Goal: Information Seeking & Learning: Learn about a topic

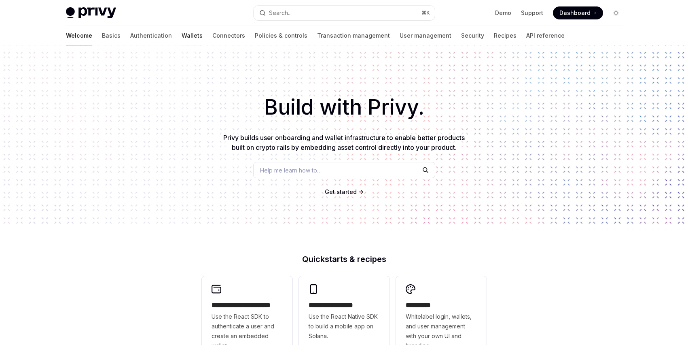
click at [182, 36] on link "Wallets" at bounding box center [192, 35] width 21 height 19
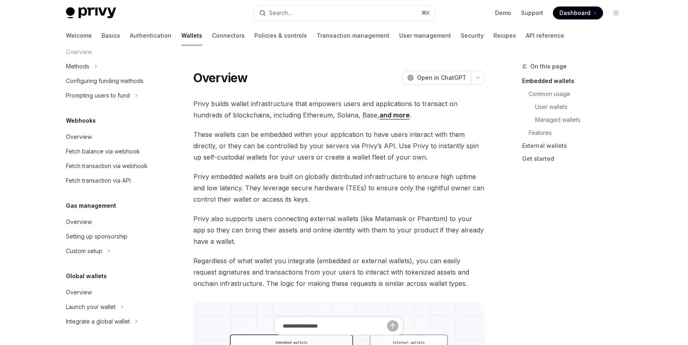
scroll to position [16, 0]
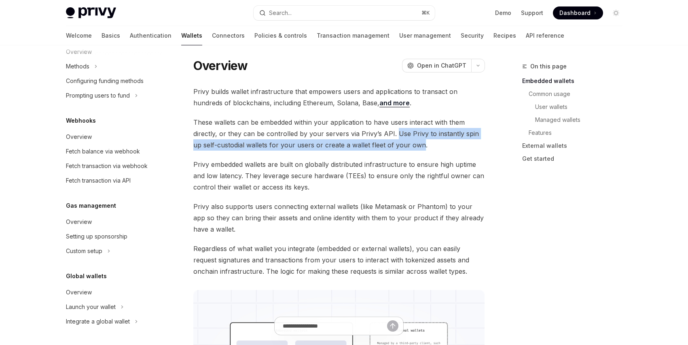
drag, startPoint x: 393, startPoint y: 132, endPoint x: 410, endPoint y: 143, distance: 20.0
click at [410, 143] on span "These wallets can be embedded within your application to have users interact wi…" at bounding box center [339, 133] width 292 height 34
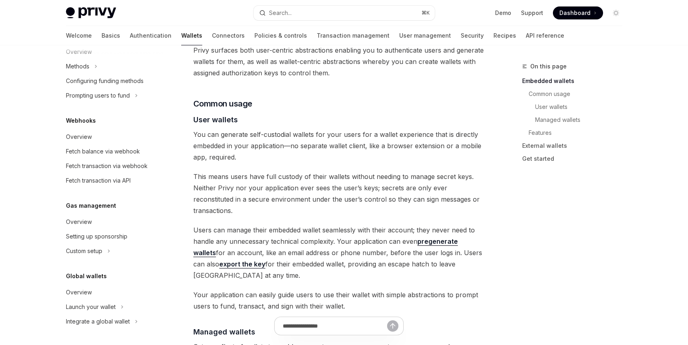
scroll to position [486, 0]
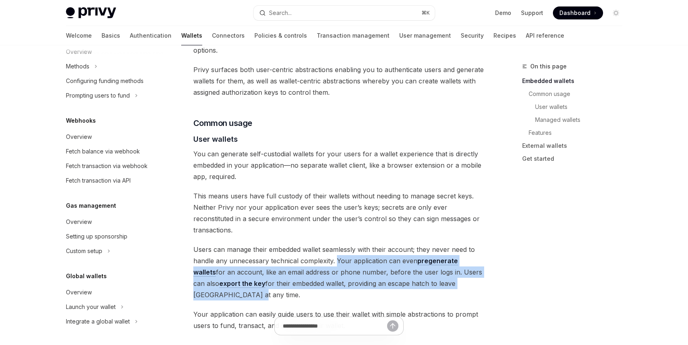
drag, startPoint x: 336, startPoint y: 238, endPoint x: 483, endPoint y: 259, distance: 148.6
click at [483, 259] on span "Users can manage their embedded wallet seamlessly with their account; they neve…" at bounding box center [339, 271] width 292 height 57
click at [394, 254] on span "Users can manage their embedded wallet seamlessly with their account; they neve…" at bounding box center [339, 271] width 292 height 57
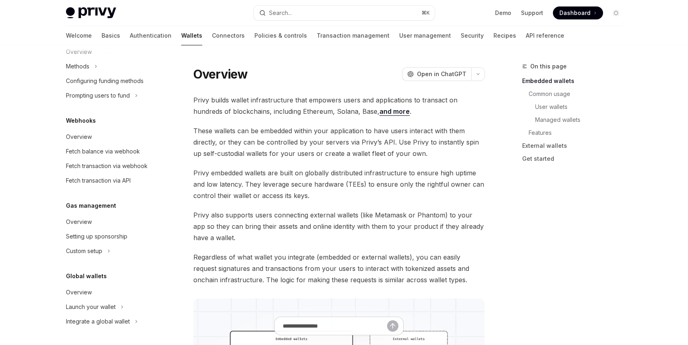
scroll to position [0, 0]
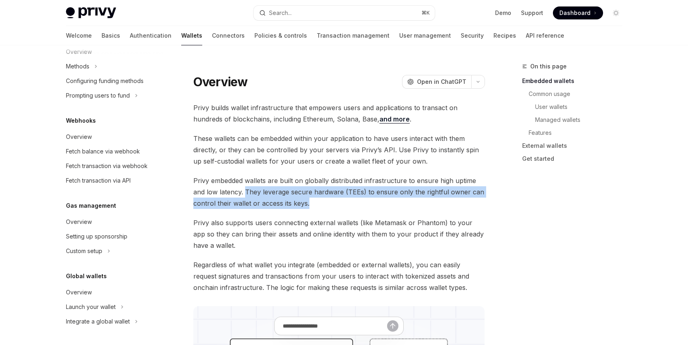
drag, startPoint x: 311, startPoint y: 204, endPoint x: 245, endPoint y: 195, distance: 65.8
click at [245, 195] on span "Privy embedded wallets are built on globally distributed infrastructure to ensu…" at bounding box center [339, 192] width 292 height 34
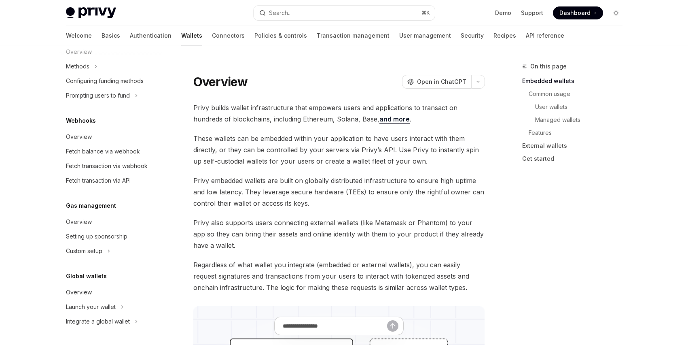
click at [265, 163] on span "These wallets can be embedded within your application to have users interact wi…" at bounding box center [339, 150] width 292 height 34
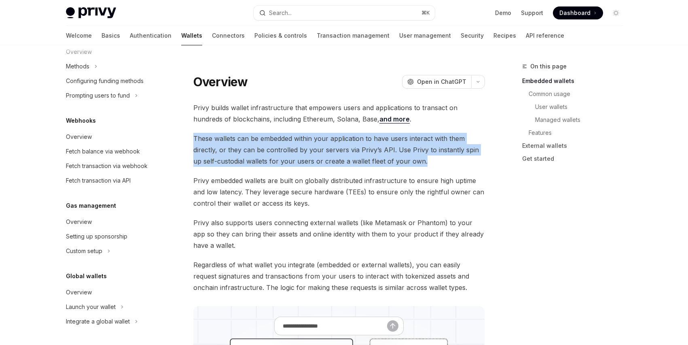
drag, startPoint x: 413, startPoint y: 163, endPoint x: 193, endPoint y: 136, distance: 222.0
click at [193, 136] on span "These wallets can be embedded within your application to have users interact wi…" at bounding box center [339, 150] width 292 height 34
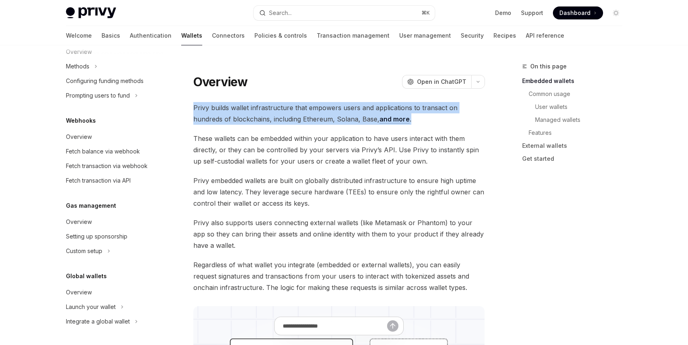
drag, startPoint x: 381, startPoint y: 117, endPoint x: 193, endPoint y: 106, distance: 188.0
click at [193, 106] on span "Privy builds wallet infrastructure that empowers users and applications to tran…" at bounding box center [339, 113] width 292 height 23
click at [195, 108] on span "Privy builds wallet infrastructure that empowers users and applications to tran…" at bounding box center [339, 113] width 292 height 23
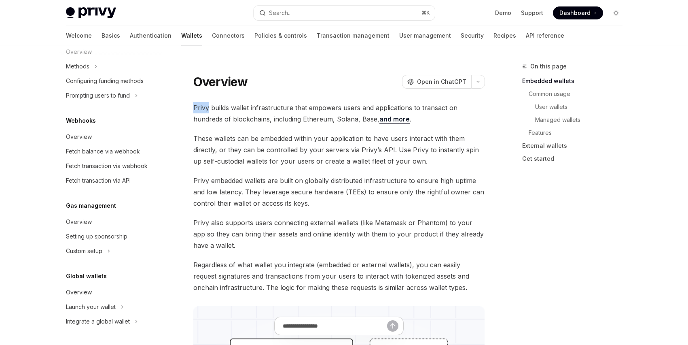
click at [195, 108] on span "Privy builds wallet infrastructure that empowers users and applications to tran…" at bounding box center [339, 113] width 292 height 23
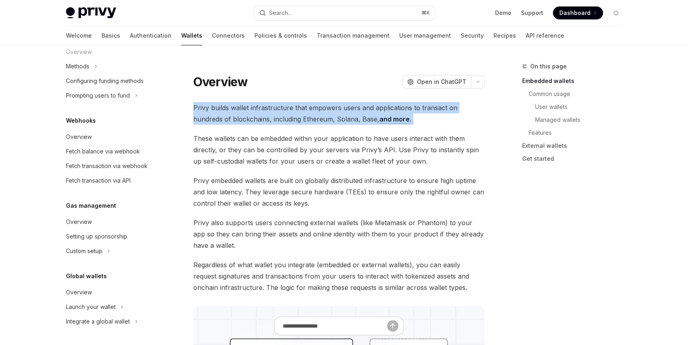
click at [195, 108] on span "Privy builds wallet infrastructure that empowers users and applications to tran…" at bounding box center [339, 113] width 292 height 23
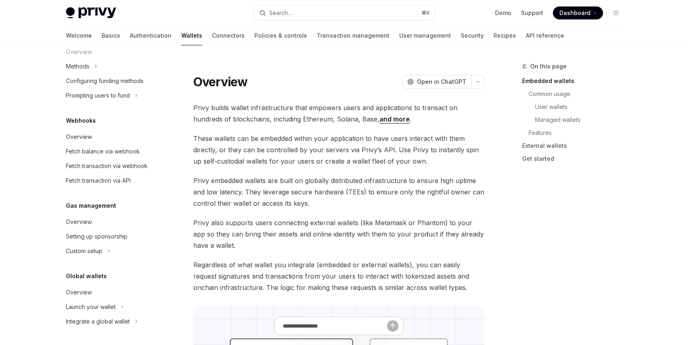
click at [220, 141] on span "These wallets can be embedded within your application to have users interact wi…" at bounding box center [339, 150] width 292 height 34
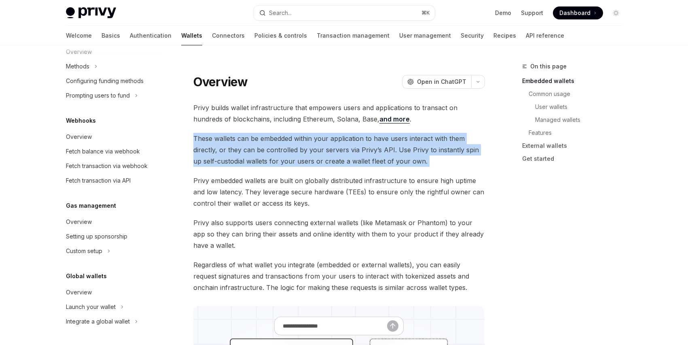
click at [220, 141] on span "These wallets can be embedded within your application to have users interact wi…" at bounding box center [339, 150] width 292 height 34
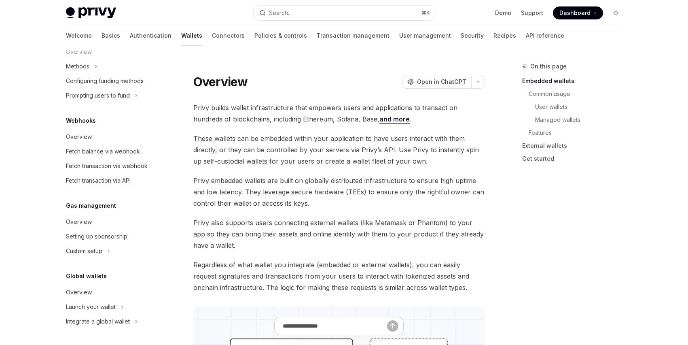
click at [260, 191] on span "Privy embedded wallets are built on globally distributed infrastructure to ensu…" at bounding box center [339, 192] width 292 height 34
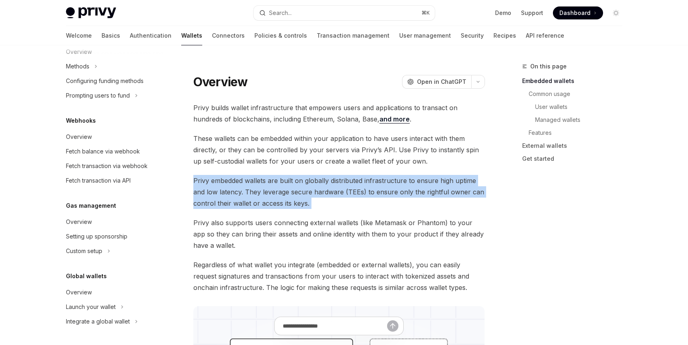
click at [260, 191] on span "Privy embedded wallets are built on globally distributed infrastructure to ensu…" at bounding box center [339, 192] width 292 height 34
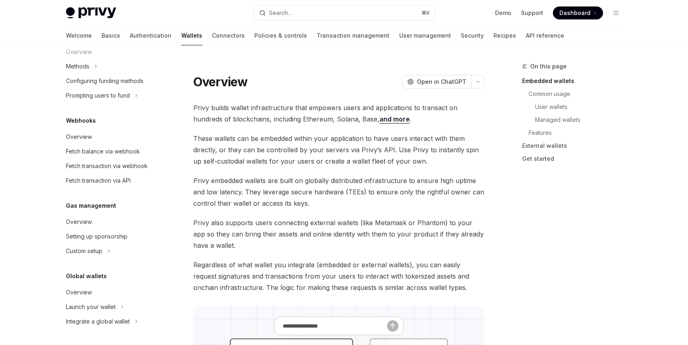
click at [260, 191] on span "Privy embedded wallets are built on globally distributed infrastructure to ensu…" at bounding box center [339, 192] width 292 height 34
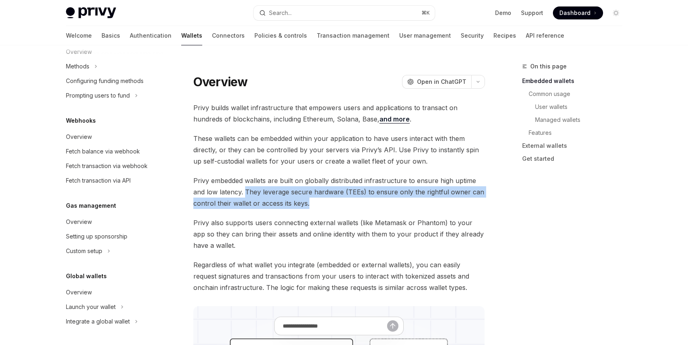
drag, startPoint x: 246, startPoint y: 192, endPoint x: 334, endPoint y: 199, distance: 88.4
click at [334, 199] on span "Privy embedded wallets are built on globally distributed infrastructure to ensu…" at bounding box center [339, 192] width 292 height 34
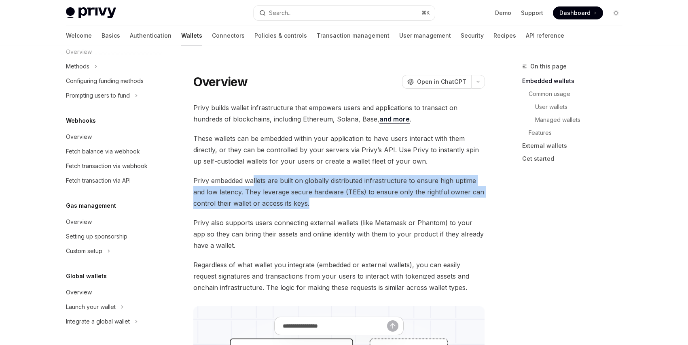
drag, startPoint x: 254, startPoint y: 181, endPoint x: 358, endPoint y: 198, distance: 104.8
click at [358, 198] on span "Privy embedded wallets are built on globally distributed infrastructure to ensu…" at bounding box center [339, 192] width 292 height 34
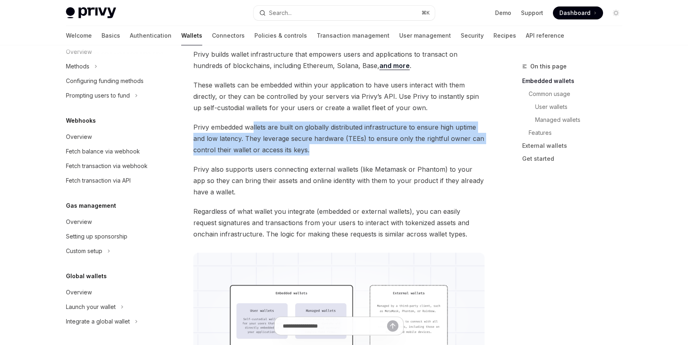
scroll to position [59, 0]
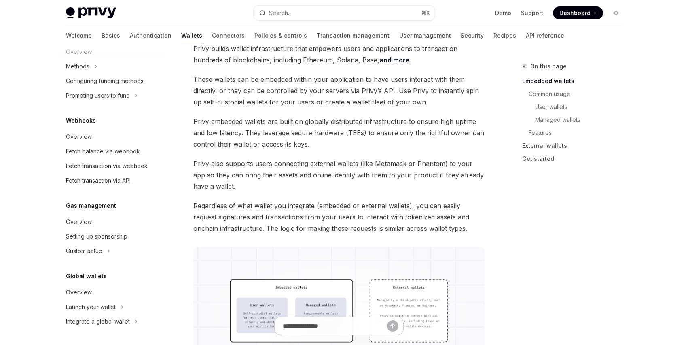
click at [205, 179] on span "Privy also supports users connecting external wallets (like Metamask or Phantom…" at bounding box center [339, 175] width 292 height 34
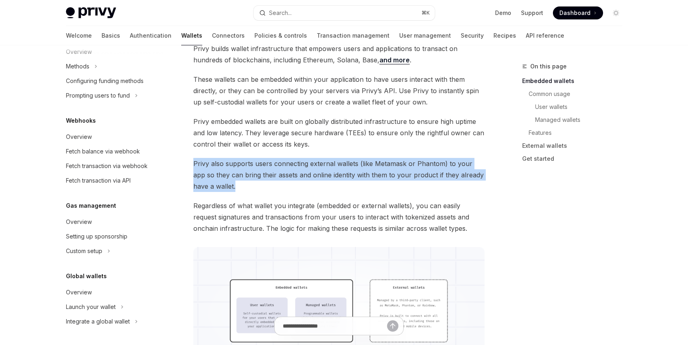
drag, startPoint x: 221, startPoint y: 187, endPoint x: 193, endPoint y: 167, distance: 33.9
click at [193, 167] on span "Privy also supports users connecting external wallets (like Metamask or Phantom…" at bounding box center [339, 175] width 292 height 34
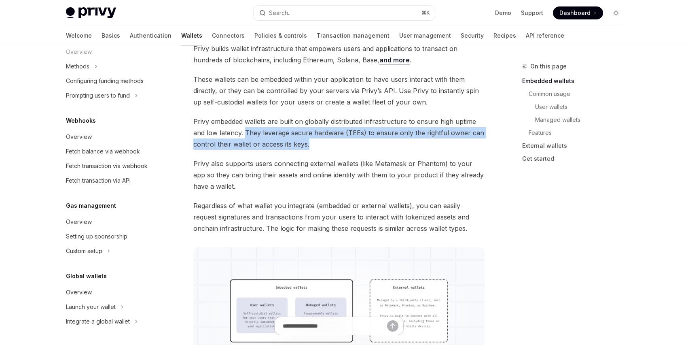
drag, startPoint x: 245, startPoint y: 133, endPoint x: 331, endPoint y: 142, distance: 87.0
click at [331, 142] on span "Privy embedded wallets are built on globally distributed infrastructure to ensu…" at bounding box center [339, 133] width 292 height 34
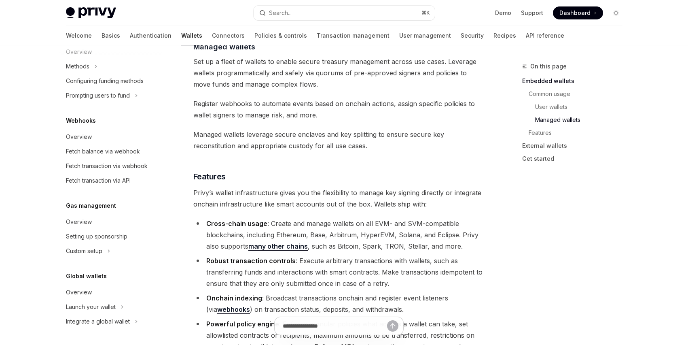
scroll to position [796, 0]
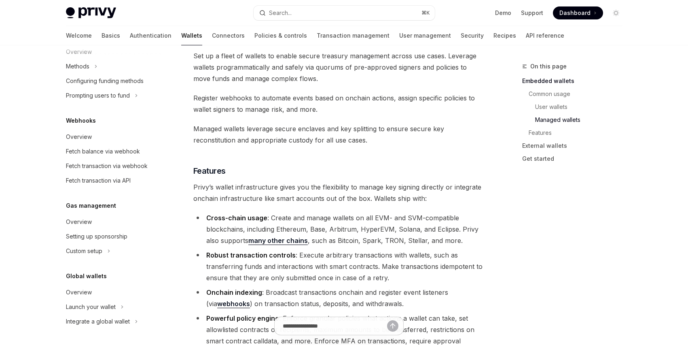
click at [345, 249] on li "Robust transaction controls : Execute arbitrary transactions with wallets, such…" at bounding box center [339, 266] width 292 height 34
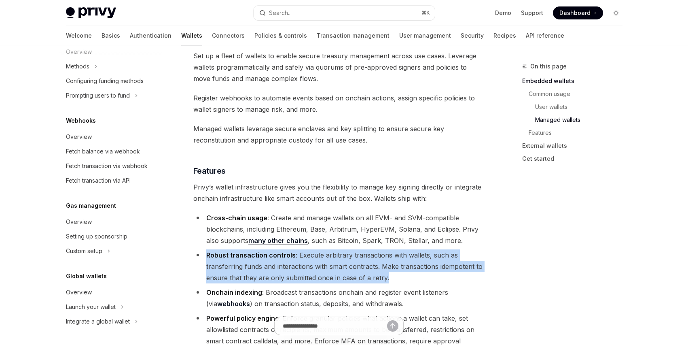
click at [345, 249] on li "Robust transaction controls : Execute arbitrary transactions with wallets, such…" at bounding box center [339, 266] width 292 height 34
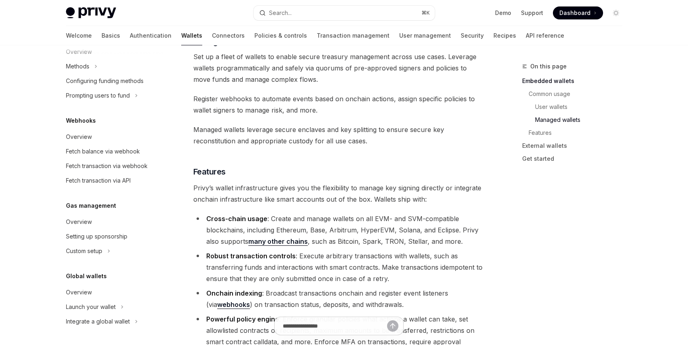
click at [370, 213] on li "Cross-chain usage : Create and manage wallets on all EVM- and SVM-compatible bl…" at bounding box center [339, 230] width 292 height 34
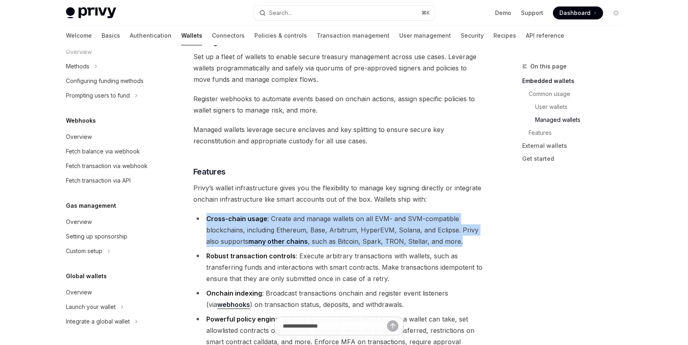
click at [370, 213] on li "Cross-chain usage : Create and manage wallets on all EVM- and SVM-compatible bl…" at bounding box center [339, 230] width 292 height 34
click at [417, 213] on li "Cross-chain usage : Create and manage wallets on all EVM- and SVM-compatible bl…" at bounding box center [339, 230] width 292 height 34
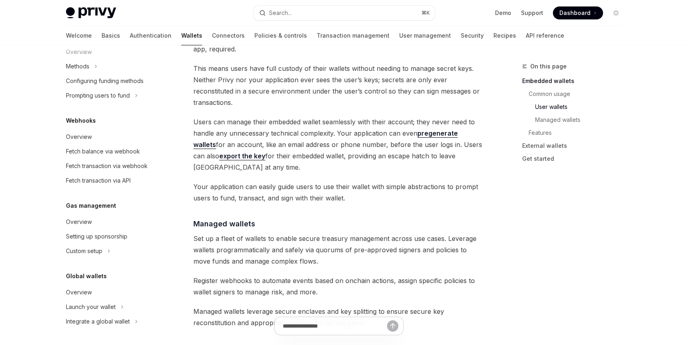
scroll to position [630, 0]
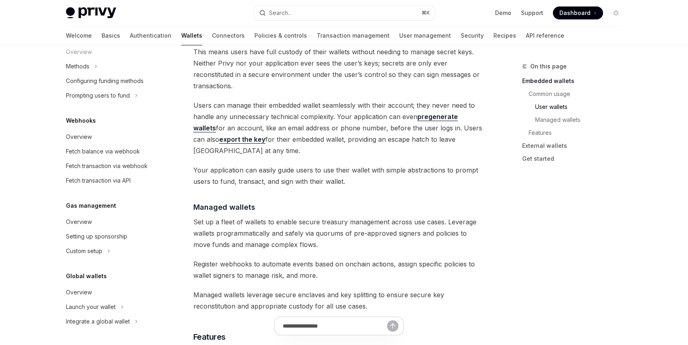
click at [316, 258] on span "Register webhooks to automate events based on onchain actions, assign specific …" at bounding box center [339, 269] width 292 height 23
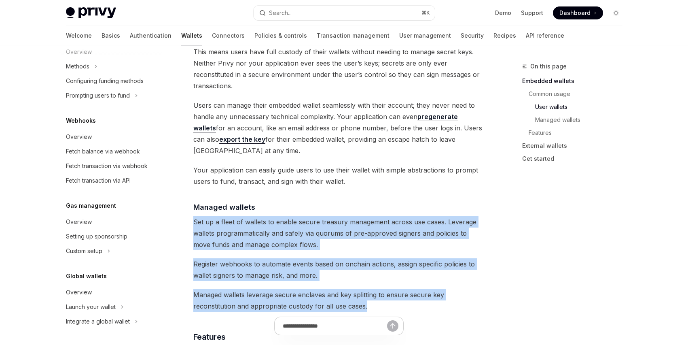
drag, startPoint x: 366, startPoint y: 273, endPoint x: 194, endPoint y: 191, distance: 191.4
click at [194, 191] on div "Privy builds wallet infrastructure that empowers users and applications to tran…" at bounding box center [339, 188] width 292 height 1433
click at [300, 258] on span "Register webhooks to automate events based on onchain actions, assign specific …" at bounding box center [339, 269] width 292 height 23
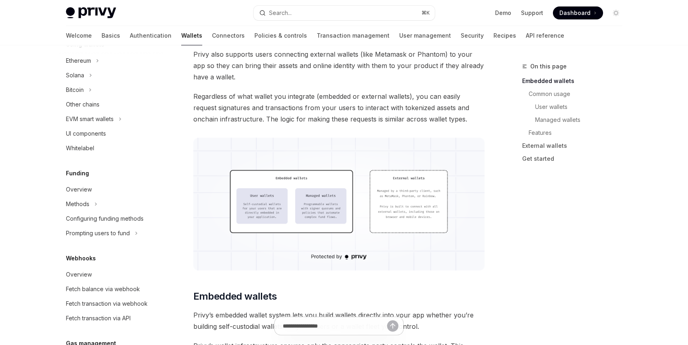
scroll to position [0, 0]
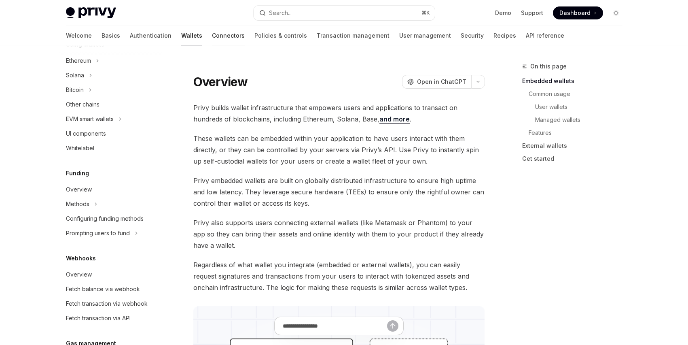
click at [212, 37] on link "Connectors" at bounding box center [228, 35] width 33 height 19
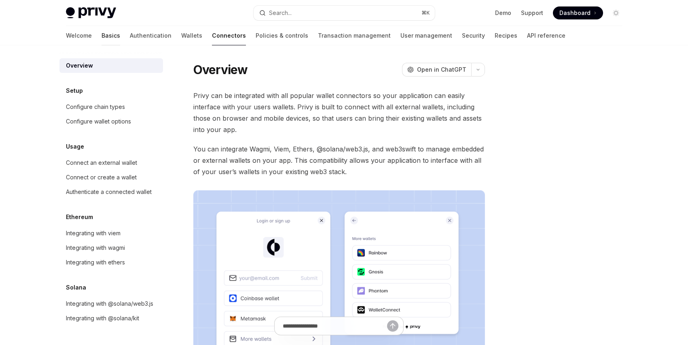
click at [101, 33] on link "Basics" at bounding box center [110, 35] width 19 height 19
type textarea "*"
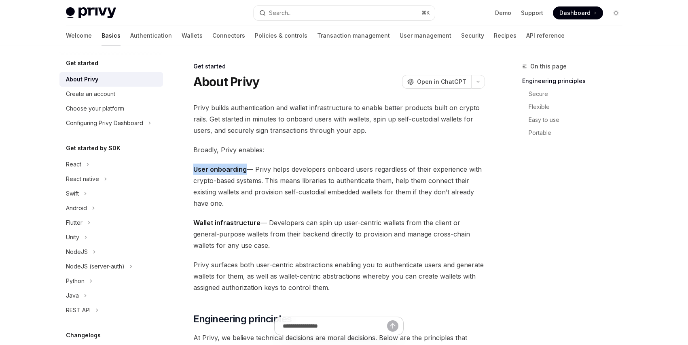
drag, startPoint x: 196, startPoint y: 169, endPoint x: 244, endPoint y: 172, distance: 48.2
click at [244, 172] on strong "User onboarding" at bounding box center [219, 169] width 53 height 8
drag, startPoint x: 257, startPoint y: 224, endPoint x: 194, endPoint y: 224, distance: 62.3
click at [194, 224] on strong "Wallet infrastructure" at bounding box center [226, 222] width 67 height 8
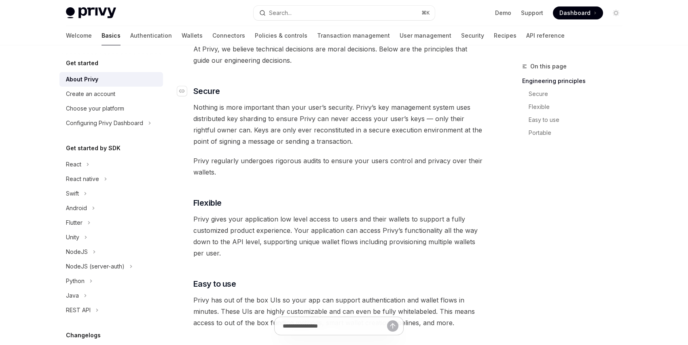
scroll to position [286, 0]
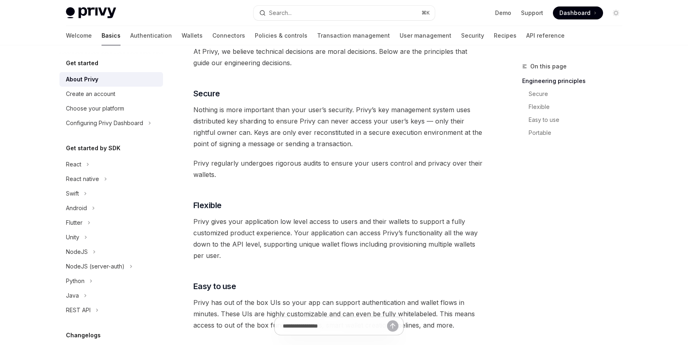
click at [203, 244] on span "Privy gives your application low level access to users and their wallets to sup…" at bounding box center [339, 238] width 292 height 45
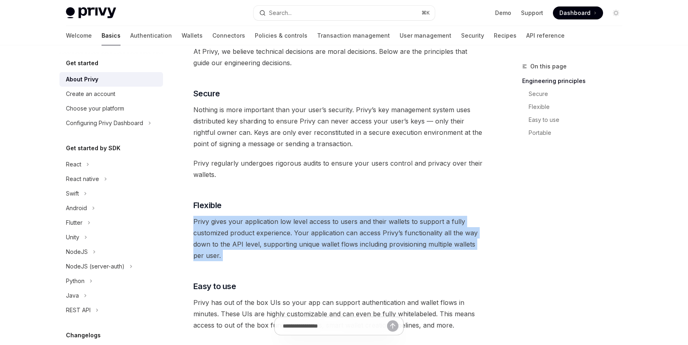
click at [203, 244] on span "Privy gives your application low level access to users and their wallets to sup…" at bounding box center [339, 238] width 292 height 45
click at [284, 227] on span "Privy gives your application low level access to users and their wallets to sup…" at bounding box center [339, 238] width 292 height 45
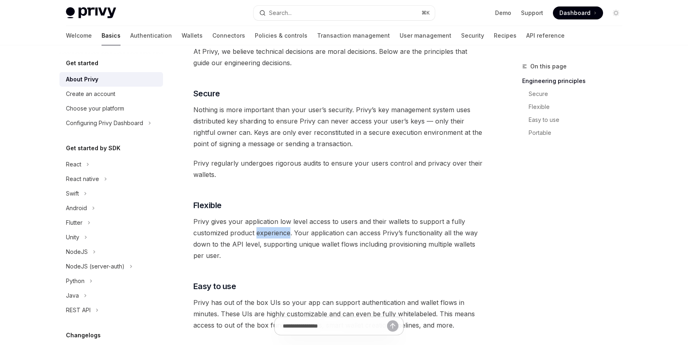
click at [284, 227] on span "Privy gives your application low level access to users and their wallets to sup…" at bounding box center [339, 238] width 292 height 45
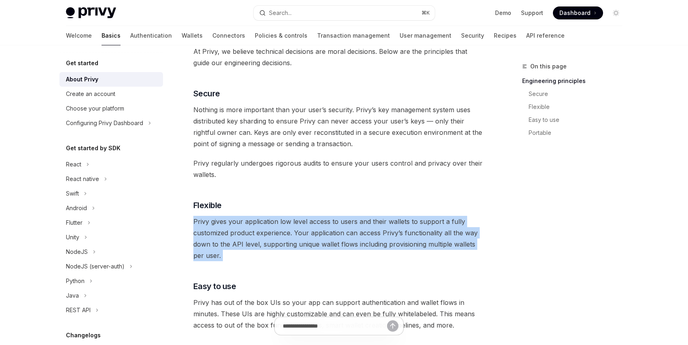
click at [284, 227] on span "Privy gives your application low level access to users and their wallets to sup…" at bounding box center [339, 238] width 292 height 45
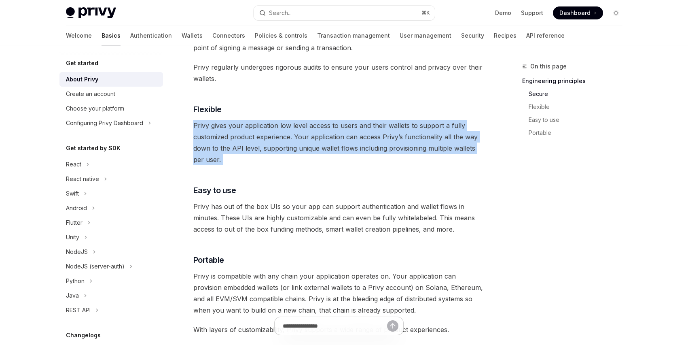
scroll to position [387, 0]
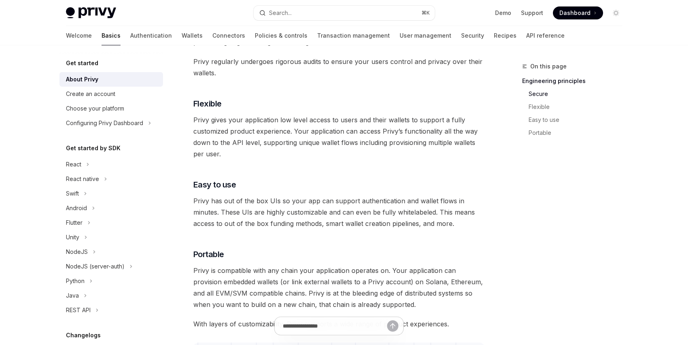
click at [300, 214] on span "Privy has out of the box UIs so your app can support authentication and wallet …" at bounding box center [339, 212] width 292 height 34
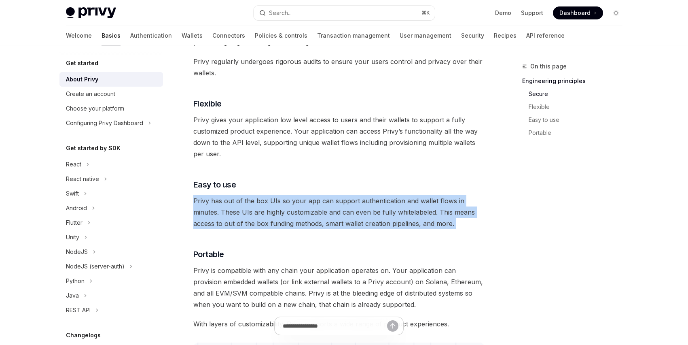
click at [300, 214] on span "Privy has out of the box UIs so your app can support authentication and wallet …" at bounding box center [339, 212] width 292 height 34
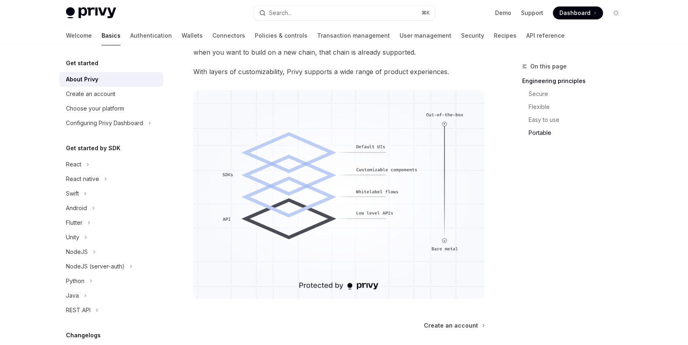
scroll to position [724, 0]
